Goal: Find contact information: Find contact information

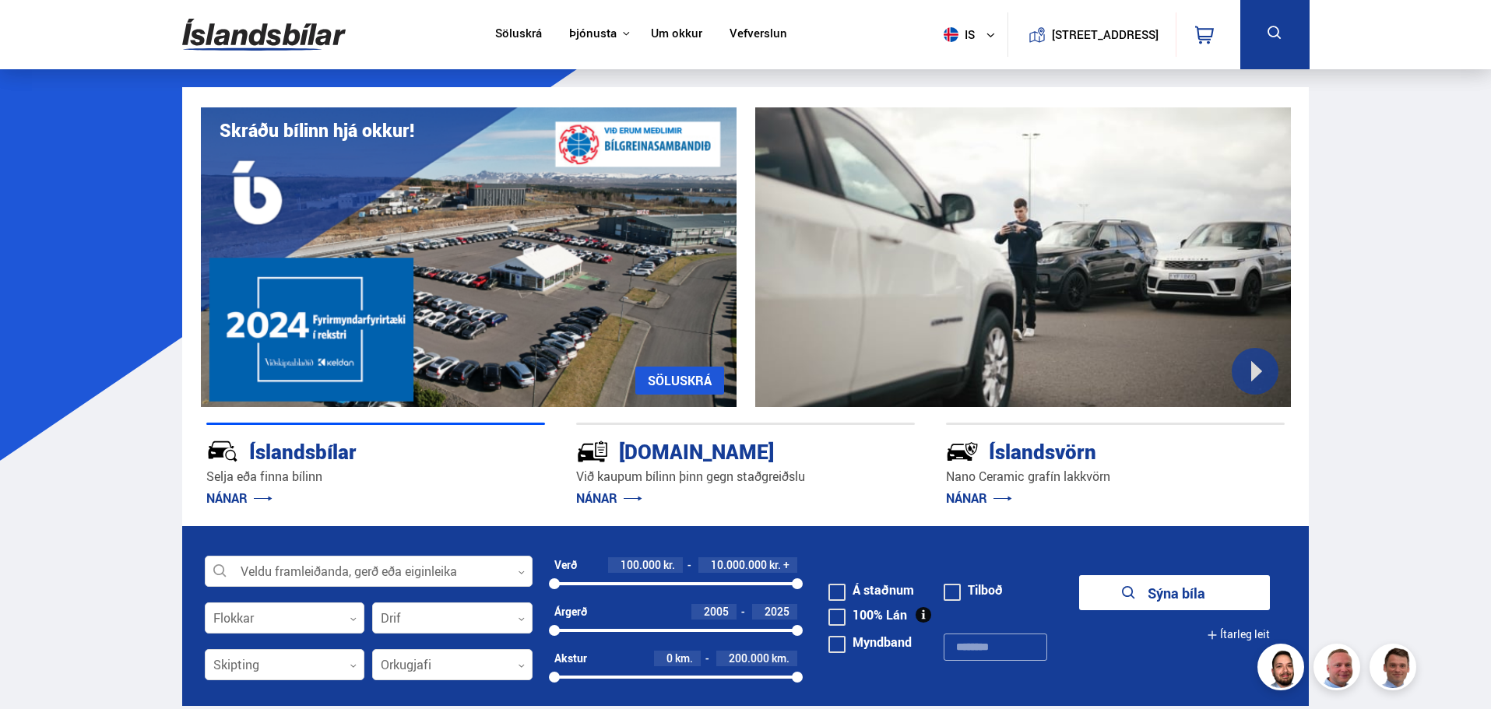
click at [1101, 54] on link "[STREET_ADDRESS]" at bounding box center [1091, 34] width 151 height 44
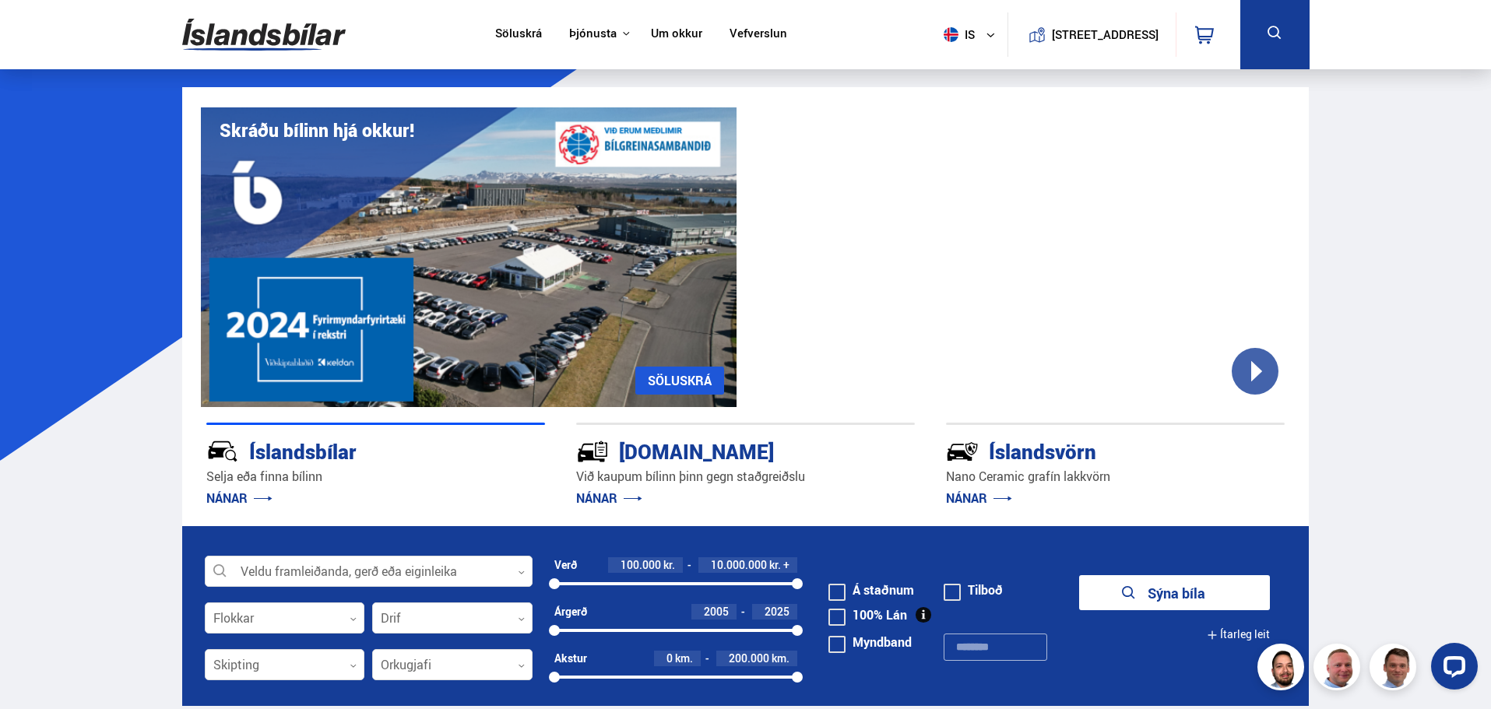
click at [658, 44] on nav "Söluskrá Þjónusta Íslandsbílar [DOMAIN_NAME] Íslandsvörn Leiðbeiningar Um okkur…" at bounding box center [641, 34] width 320 height 69
click at [662, 37] on link "Um okkur" at bounding box center [676, 34] width 51 height 16
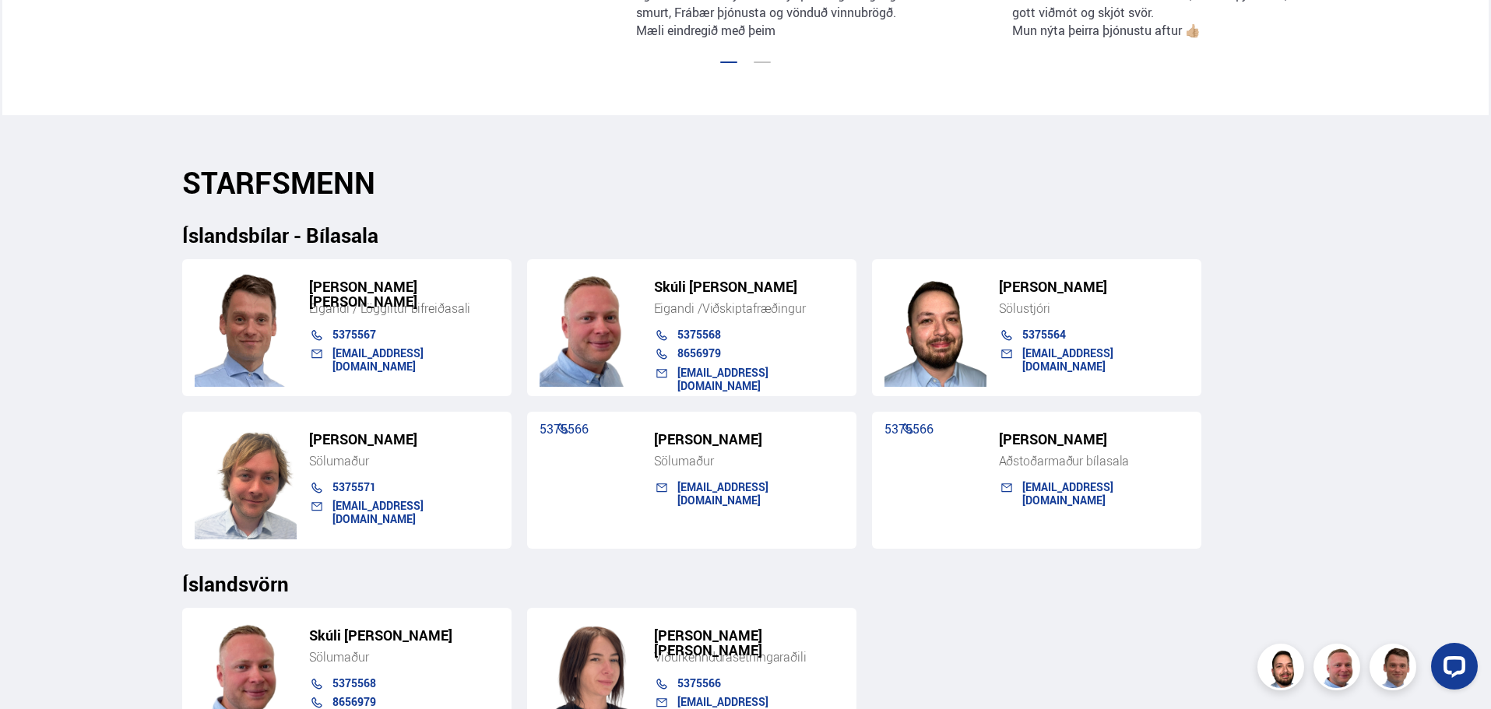
scroll to position [1401, 0]
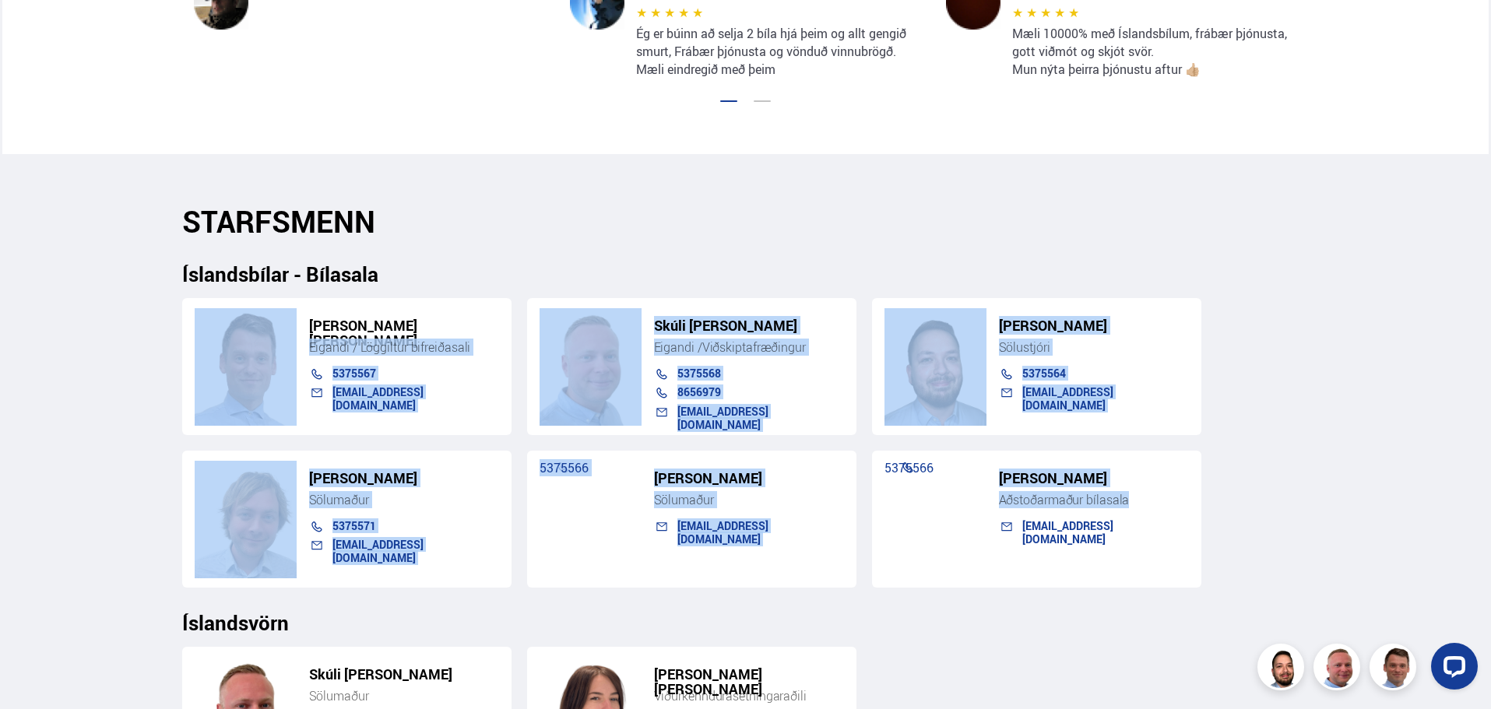
drag, startPoint x: 314, startPoint y: 320, endPoint x: 1171, endPoint y: 500, distance: 876.4
click at [1164, 503] on div "Söluskrá Þjónusta Íslandsbílar [DOMAIN_NAME] Íslandsvörn Leiðbeiningar Um okkur…" at bounding box center [745, 375] width 1491 height 3553
click at [1249, 458] on div "[PERSON_NAME] [PERSON_NAME] Eigandi / Löggiltur bifreiðasali 5375567 [EMAIL_ADD…" at bounding box center [745, 437] width 1127 height 302
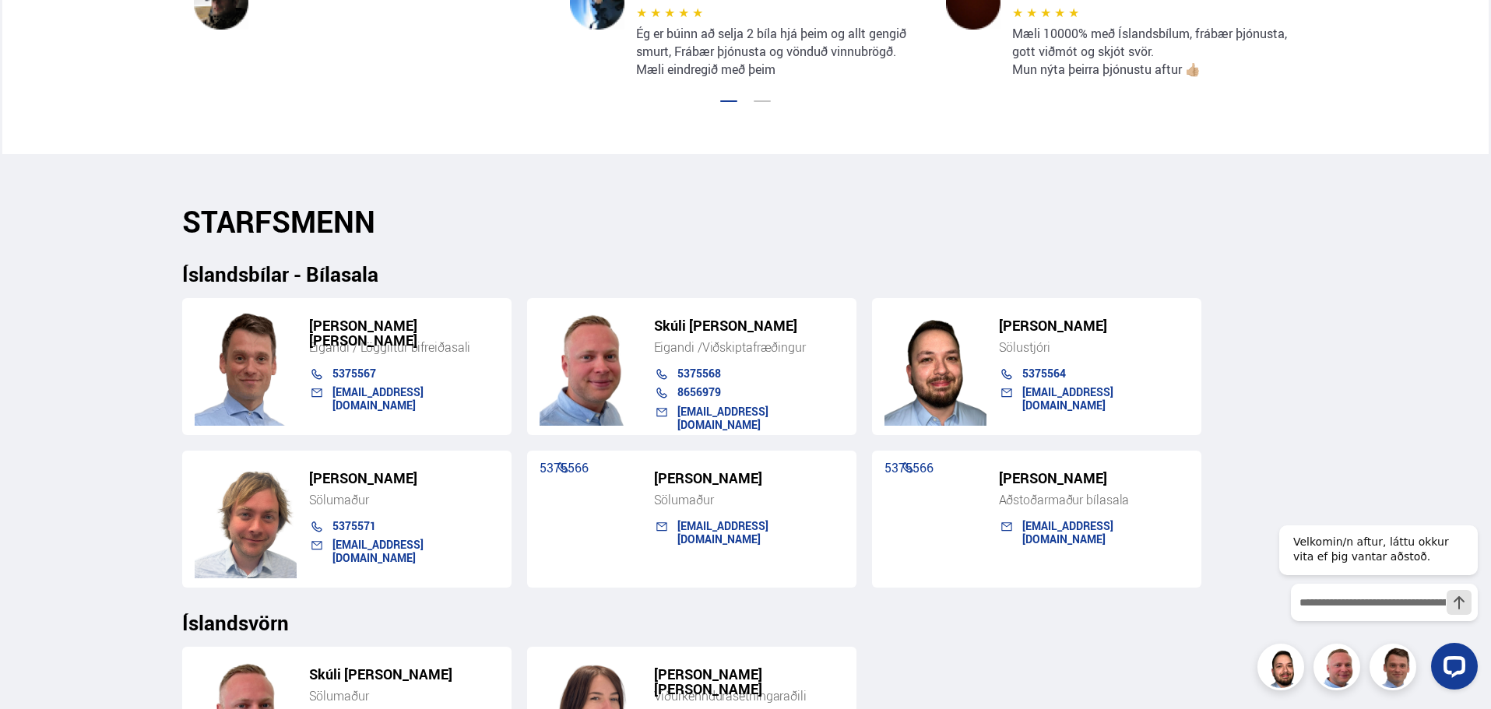
click at [1393, 437] on div "Söluskrá Þjónusta Íslandsbílar [DOMAIN_NAME] Íslandsvörn Leiðbeiningar Um okkur…" at bounding box center [745, 375] width 1491 height 3553
drag, startPoint x: 609, startPoint y: 469, endPoint x: 534, endPoint y: 470, distance: 74.7
click at [534, 470] on div "[PERSON_NAME] 5375566 [EMAIL_ADDRESS][DOMAIN_NAME]" at bounding box center [691, 519] width 329 height 137
drag, startPoint x: 888, startPoint y: 476, endPoint x: 852, endPoint y: 484, distance: 36.8
click at [852, 484] on div "[PERSON_NAME] [PERSON_NAME] Eigandi / Löggiltur bifreiðasali 5375567 [EMAIL_ADD…" at bounding box center [745, 437] width 1127 height 302
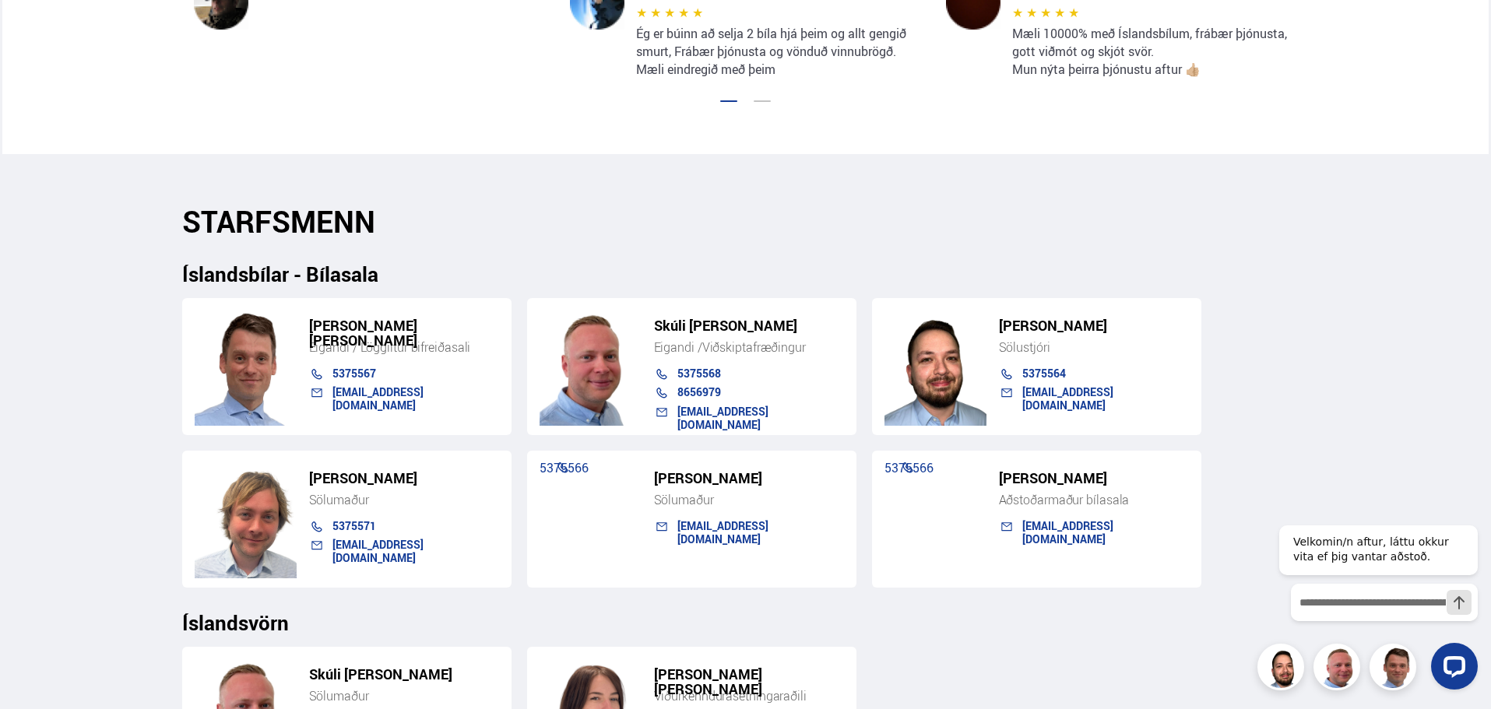
click at [1189, 515] on div "[PERSON_NAME] Aðstoðarmaður bílasala 5375566 [EMAIL_ADDRESS][DOMAIN_NAME]" at bounding box center [1036, 519] width 329 height 137
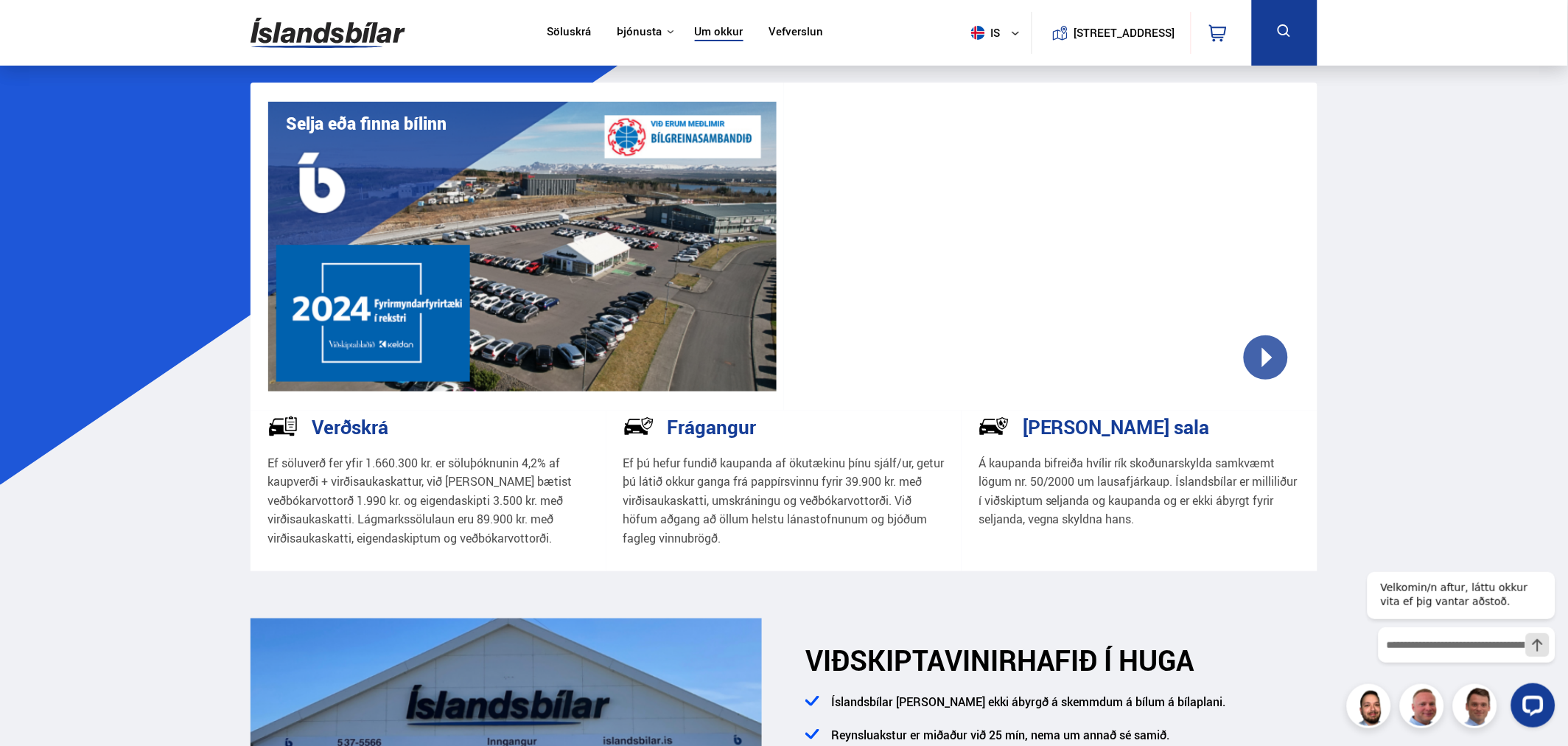
scroll to position [1396, 0]
